Goal: Find specific page/section: Find specific page/section

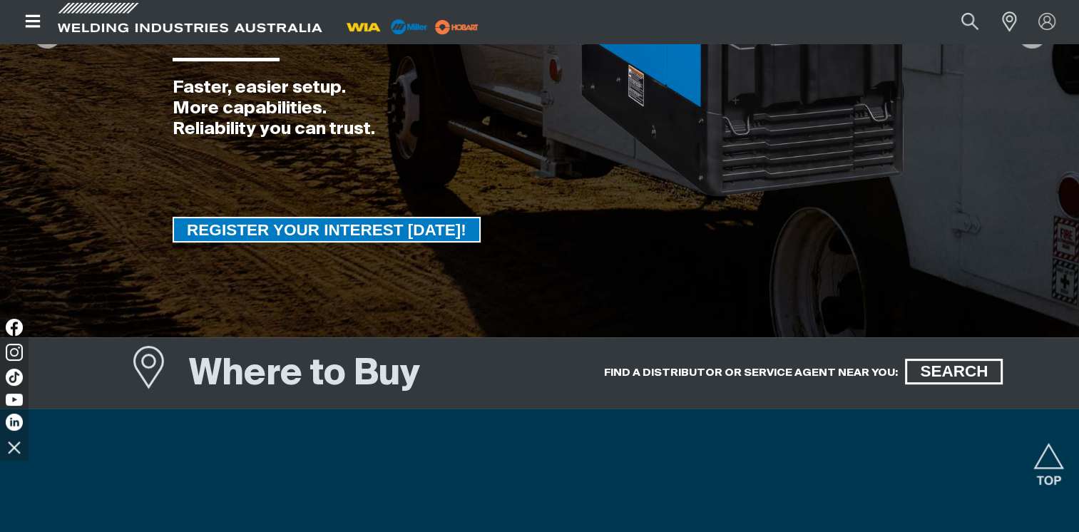
scroll to position [428, 0]
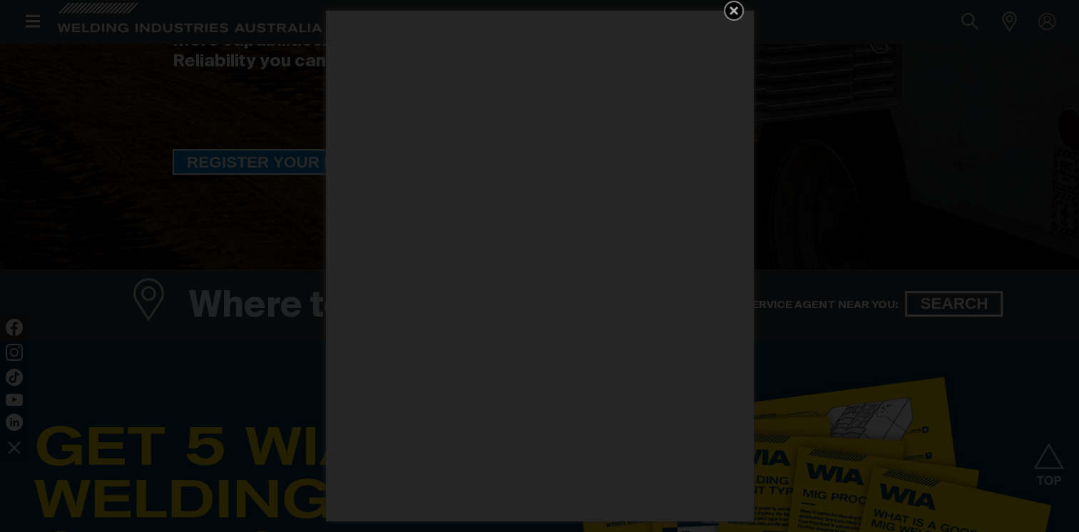
click at [728, 13] on icon "Get 5 WIA Welding Guides Free!" at bounding box center [734, 10] width 17 height 17
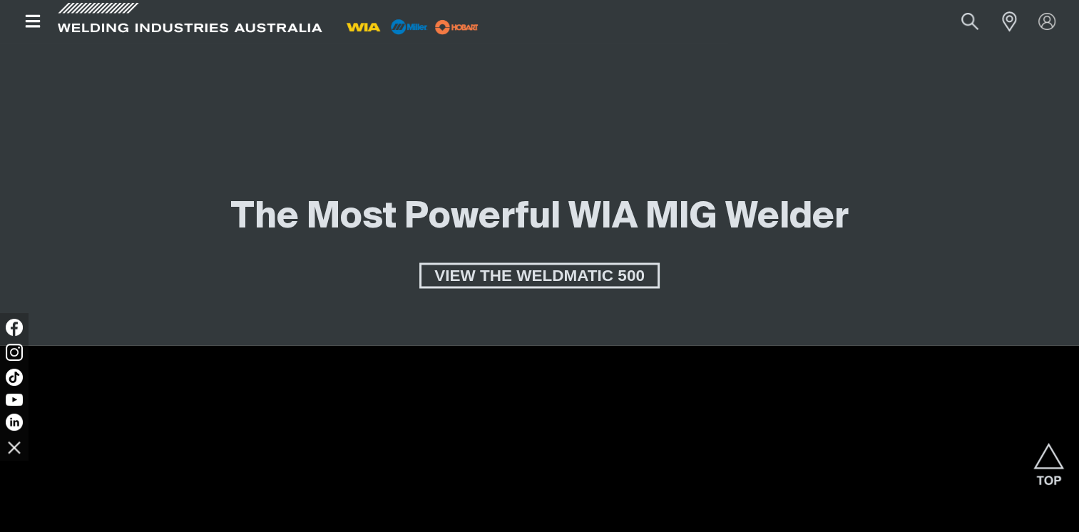
scroll to position [2497, 0]
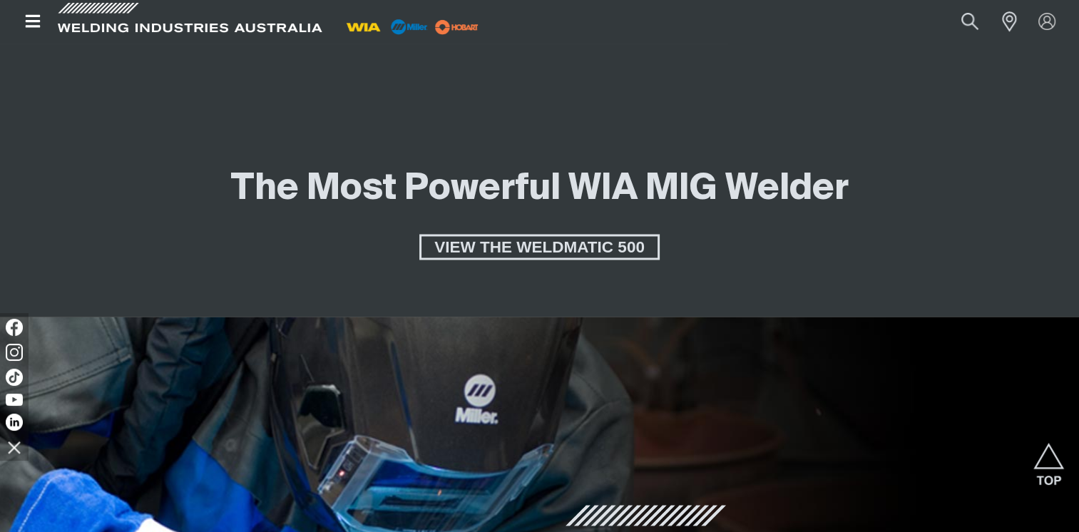
click at [32, 21] on icon "Open top menu" at bounding box center [32, 21] width 15 height 13
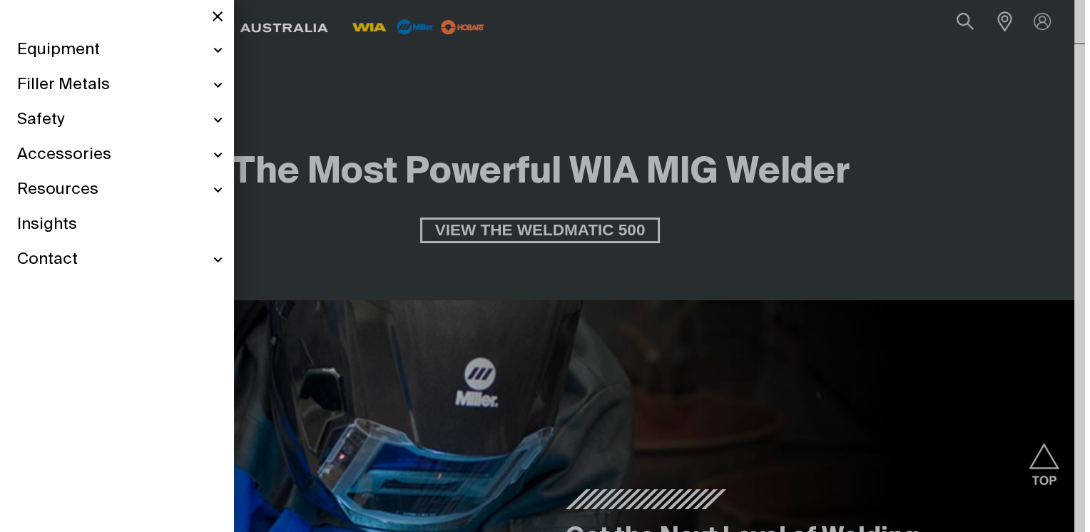
scroll to position [2508, 0]
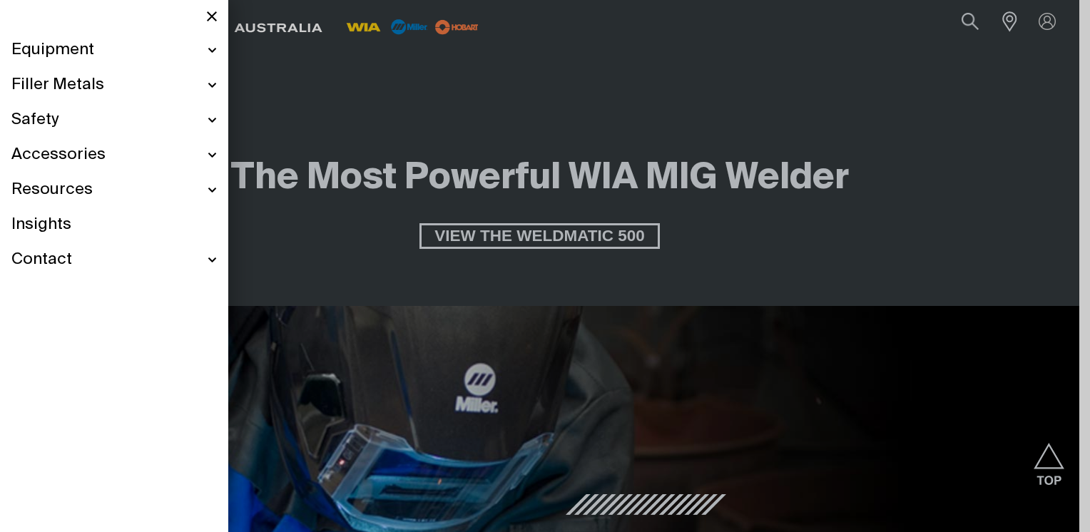
click at [62, 230] on span "Insights" at bounding box center [41, 225] width 60 height 21
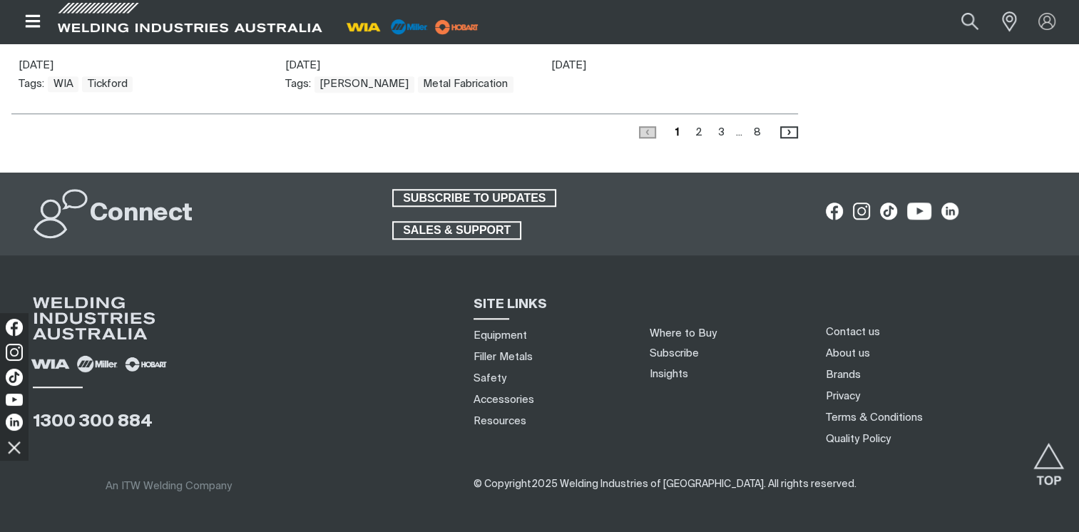
scroll to position [1263, 0]
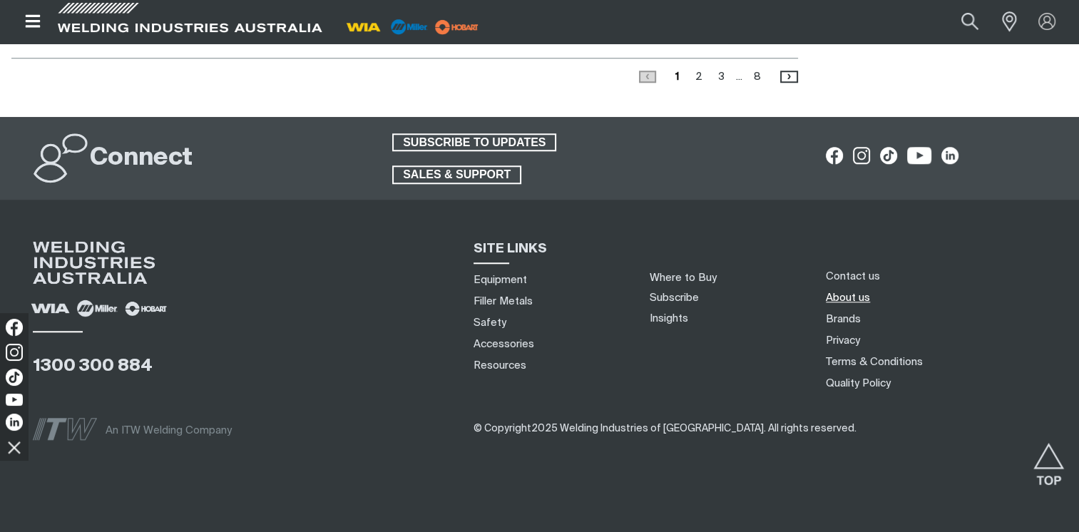
click at [832, 290] on link "About us" at bounding box center [848, 297] width 44 height 15
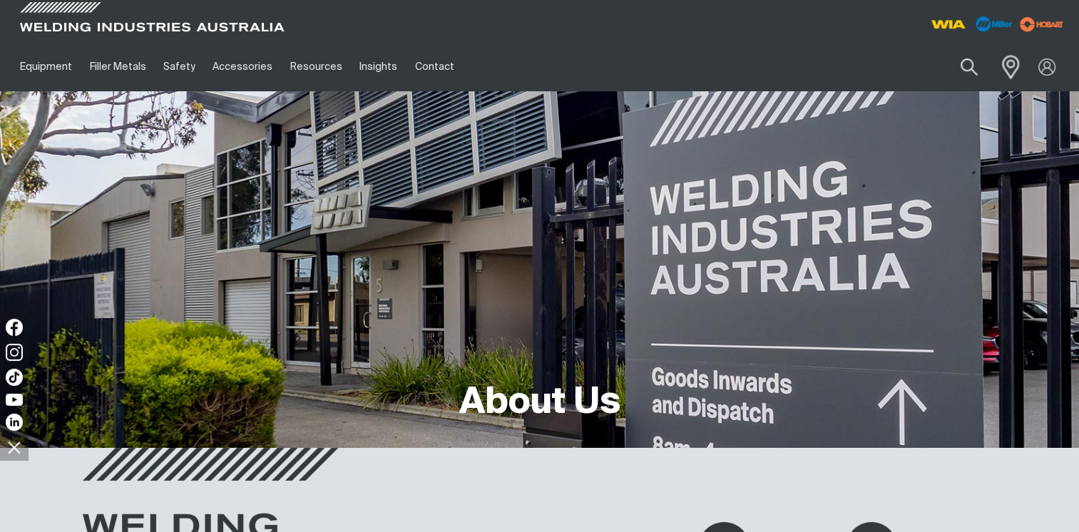
click at [1009, 68] on span at bounding box center [1007, 66] width 31 height 29
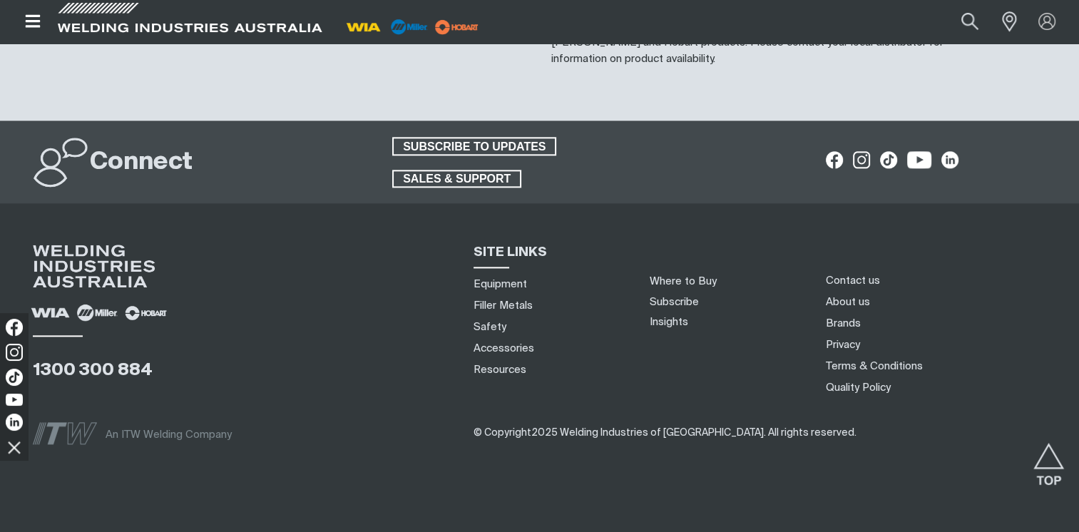
scroll to position [1756, 0]
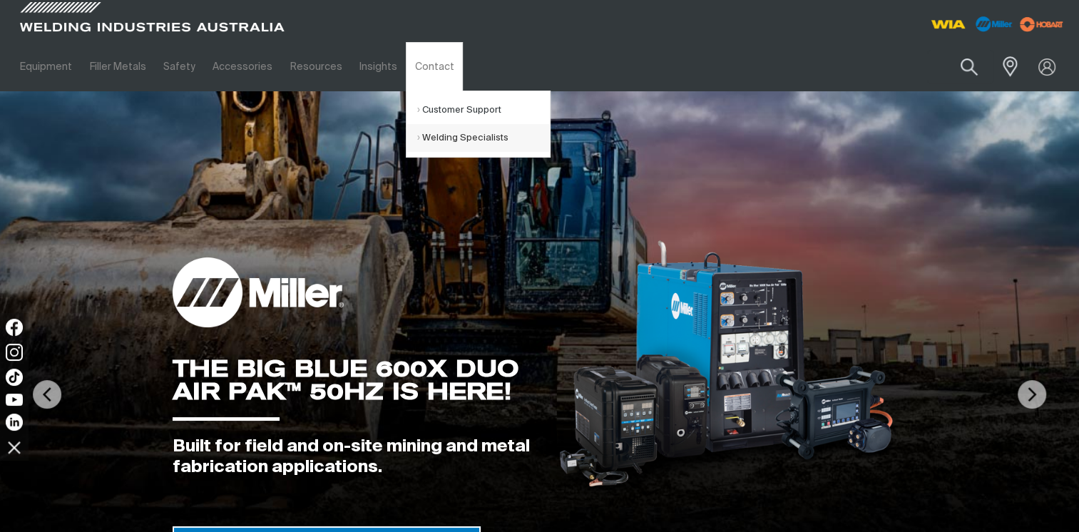
click at [442, 136] on link "Welding Specialists" at bounding box center [483, 138] width 133 height 28
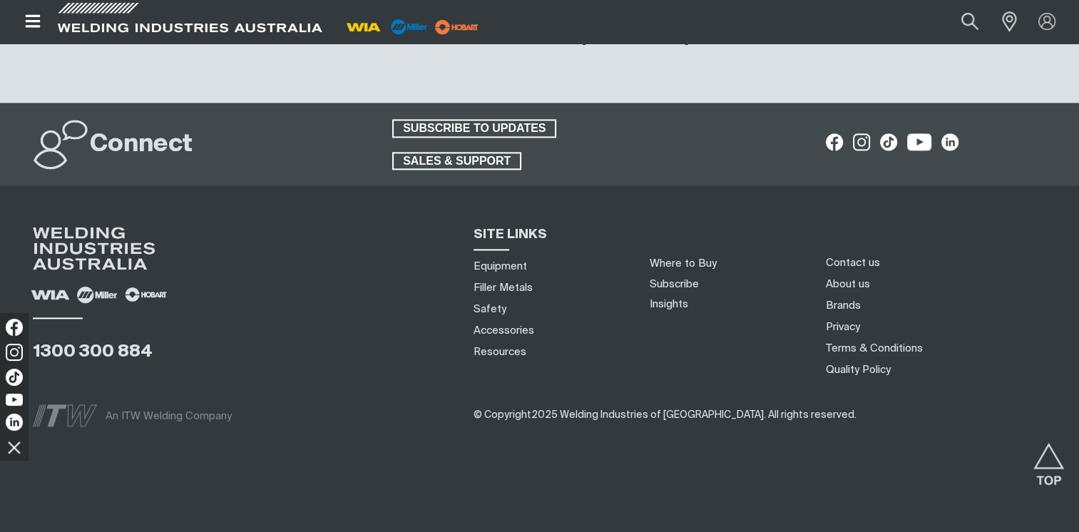
scroll to position [1859, 0]
